Goal: Information Seeking & Learning: Learn about a topic

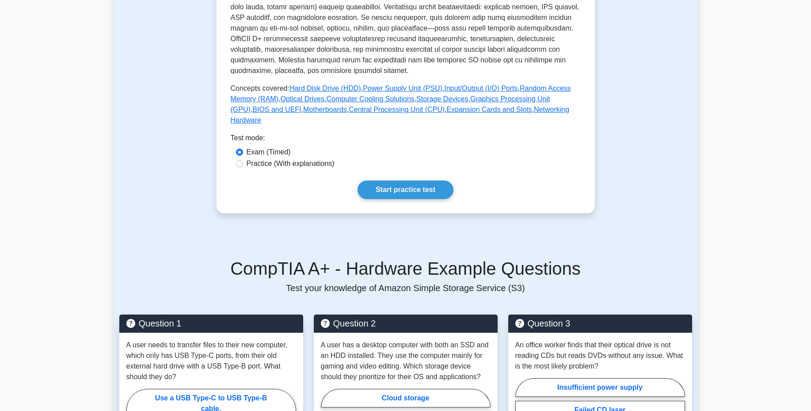
scroll to position [424, 0]
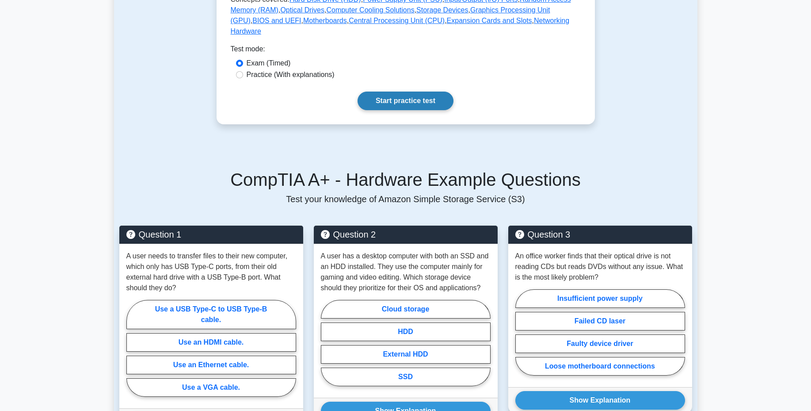
click at [403, 99] on link "Start practice test" at bounding box center [406, 100] width 96 height 19
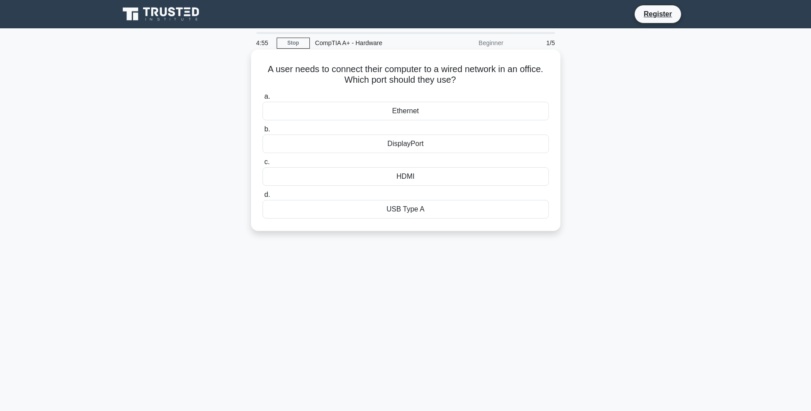
click at [408, 111] on div "Ethernet" at bounding box center [406, 111] width 286 height 19
click at [263, 99] on input "a. Ethernet" at bounding box center [263, 97] width 0 height 6
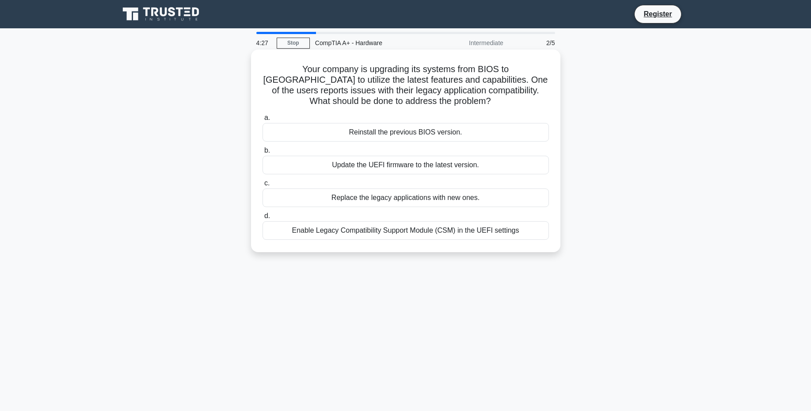
click at [441, 233] on div "Enable Legacy Compatibility Support Module (CSM) in the UEFI settings" at bounding box center [406, 230] width 286 height 19
click at [263, 219] on input "d. Enable Legacy Compatibility Support Module (CSM) in the UEFI settings" at bounding box center [263, 216] width 0 height 6
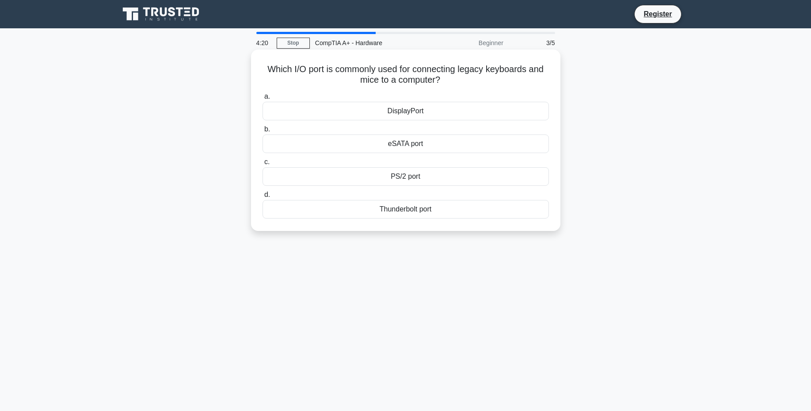
click at [422, 74] on h5 "Which I/O port is commonly used for connecting legacy keyboards and mice to a c…" at bounding box center [406, 75] width 288 height 22
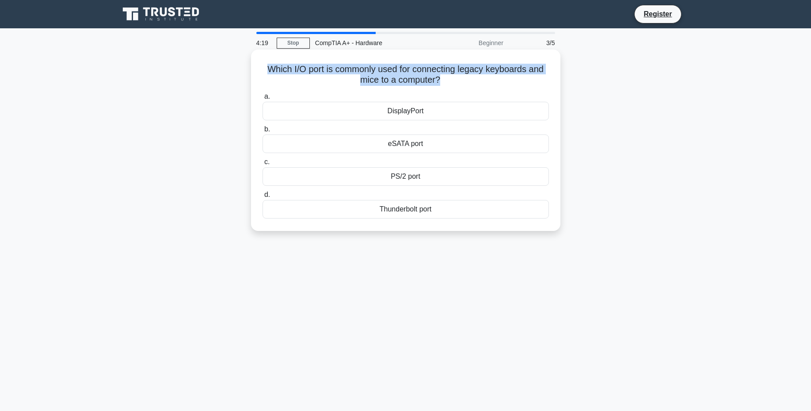
click at [422, 74] on h5 "Which I/O port is commonly used for connecting legacy keyboards and mice to a c…" at bounding box center [406, 75] width 288 height 22
copy div "Which I/O port is commonly used for connecting legacy keyboards and mice to a c…"
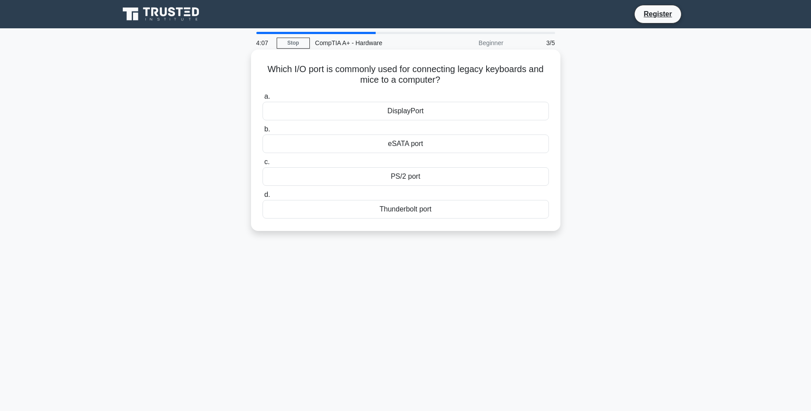
click at [414, 173] on div "PS/2 port" at bounding box center [406, 176] width 286 height 19
click at [263, 165] on input "c. PS/2 port" at bounding box center [263, 162] width 0 height 6
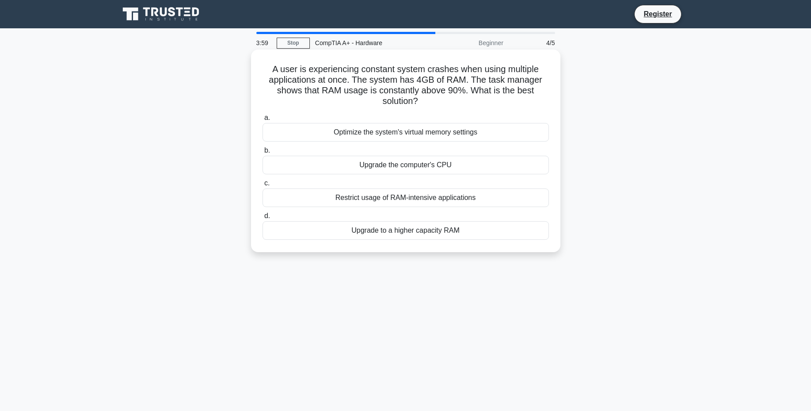
click at [411, 205] on div "Restrict usage of RAM-intensive applications" at bounding box center [406, 197] width 286 height 19
click at [263, 186] on input "c. Restrict usage of RAM-intensive applications" at bounding box center [263, 183] width 0 height 6
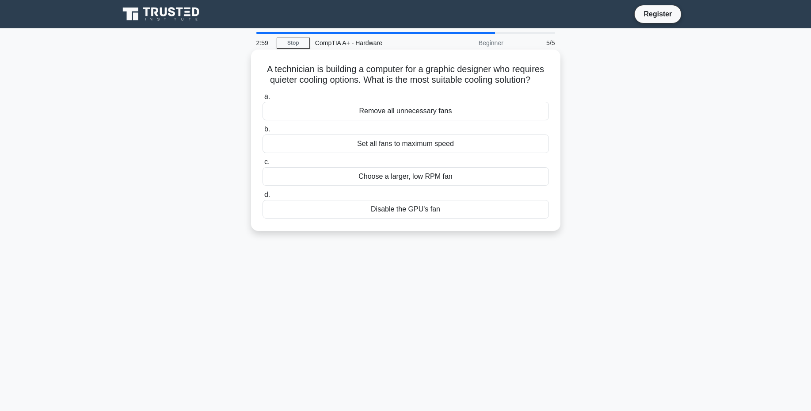
click at [418, 179] on div "Choose a larger, low RPM fan" at bounding box center [406, 176] width 286 height 19
click at [263, 165] on input "c. Choose a larger, low RPM fan" at bounding box center [263, 162] width 0 height 6
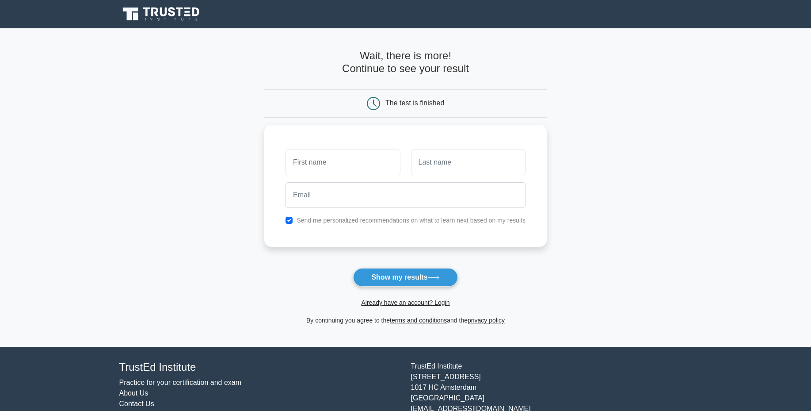
click at [418, 179] on div at bounding box center [405, 195] width 251 height 33
click at [444, 274] on button "Show my results" at bounding box center [405, 277] width 104 height 19
